Goal: Check status: Check status

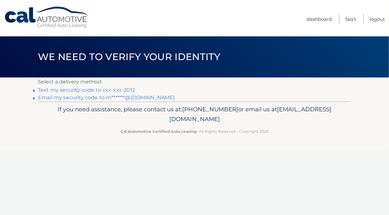
click at [115, 91] on link "Text my security code to xxx-xxx-2012" at bounding box center [86, 90] width 97 height 6
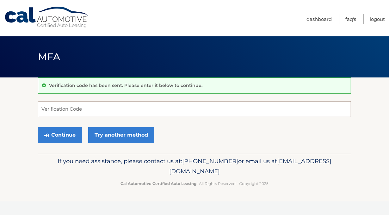
click at [81, 110] on input "Verification Code" at bounding box center [194, 109] width 313 height 16
type input "785357"
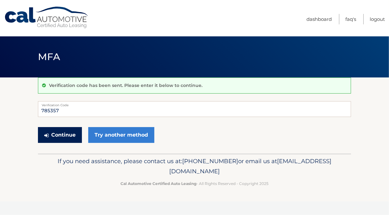
click at [68, 137] on button "Continue" at bounding box center [60, 135] width 44 height 16
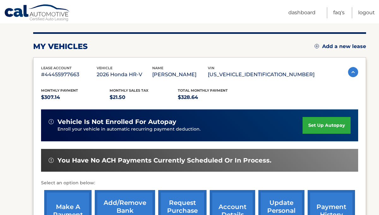
scroll to position [88, 0]
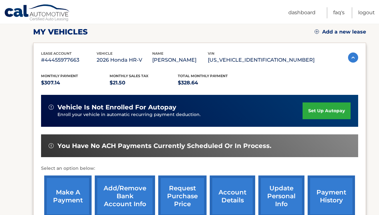
click at [329, 200] on link "payment history" at bounding box center [331, 195] width 47 height 41
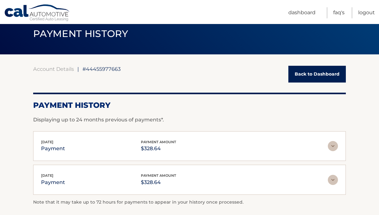
scroll to position [22, 0]
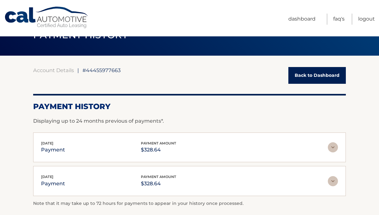
click at [319, 76] on link "Back to Dashboard" at bounding box center [318, 75] width 58 height 17
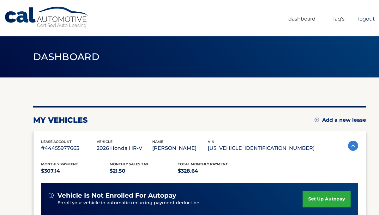
click at [367, 21] on link "Logout" at bounding box center [366, 19] width 17 height 11
